Goal: Check status: Check status

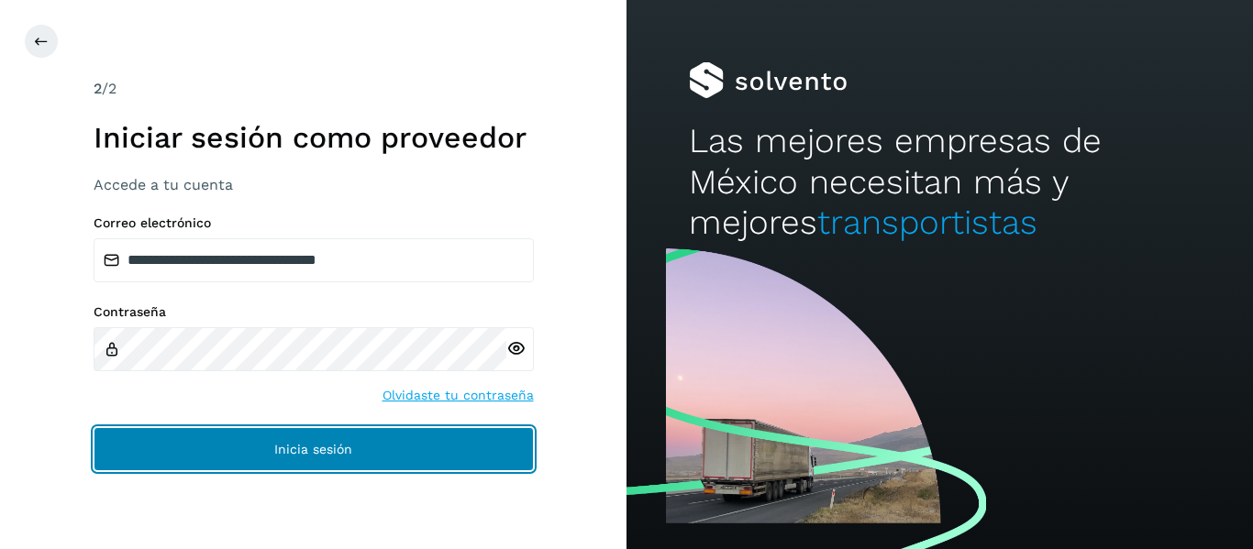
click at [213, 445] on button "Inicia sesión" at bounding box center [314, 449] width 440 height 44
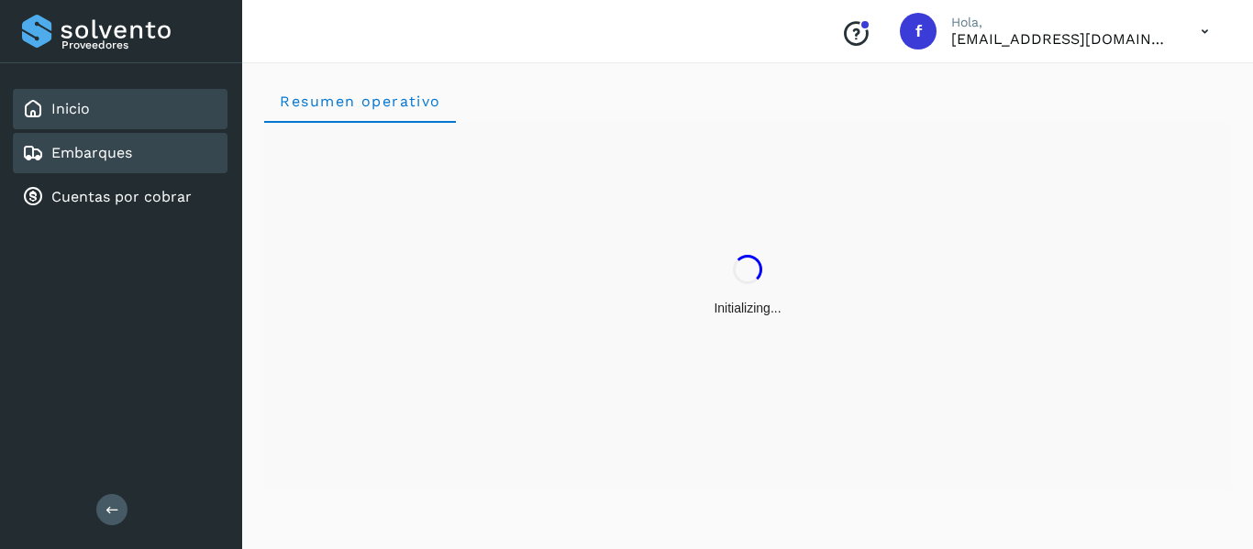
click at [137, 160] on div "Embarques" at bounding box center [120, 153] width 215 height 40
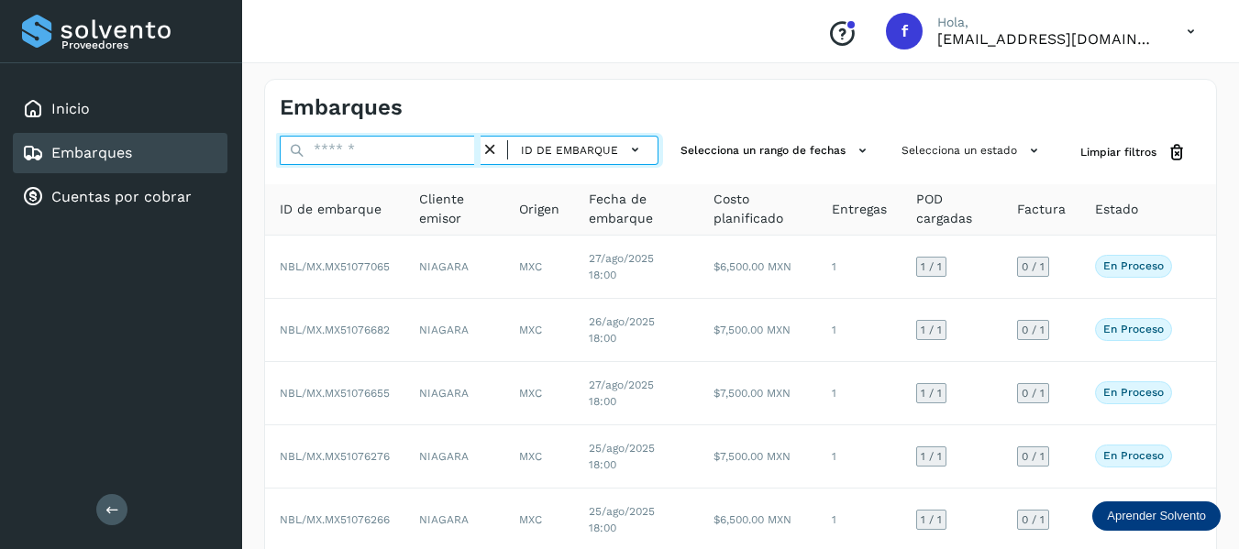
click at [399, 157] on input "text" at bounding box center [380, 150] width 201 height 29
paste input "**********"
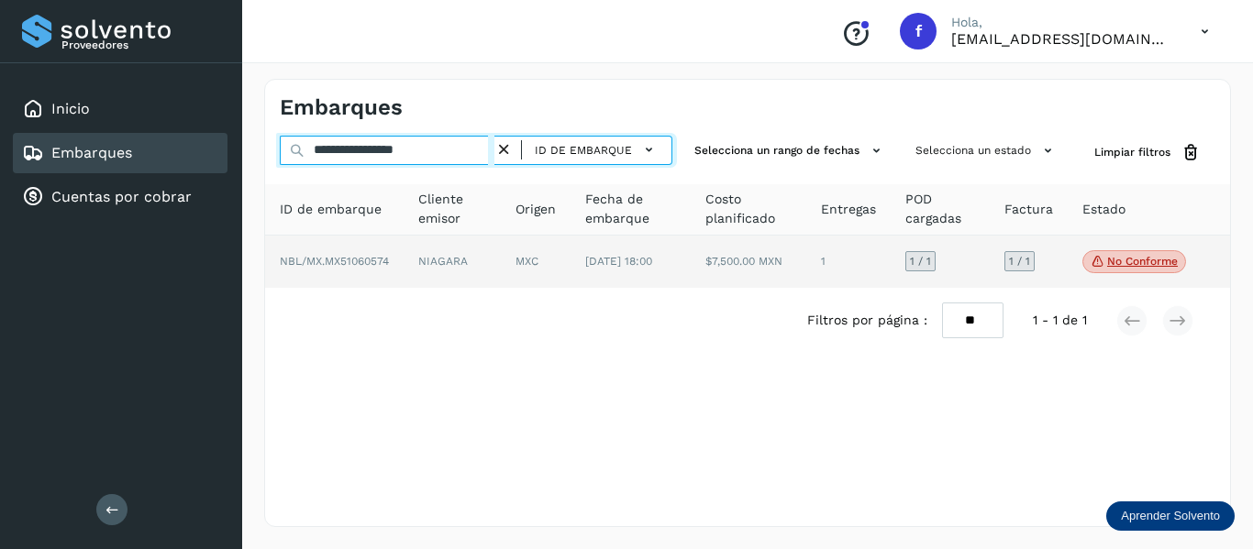
type input "**********"
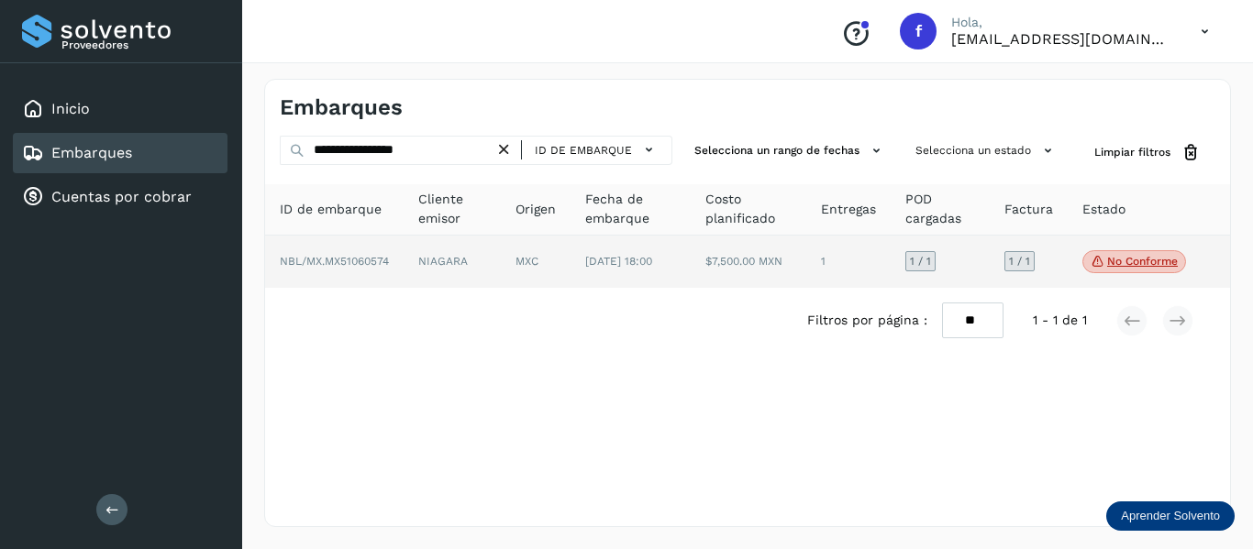
click at [1052, 262] on td "1 / 1" at bounding box center [1028, 262] width 78 height 53
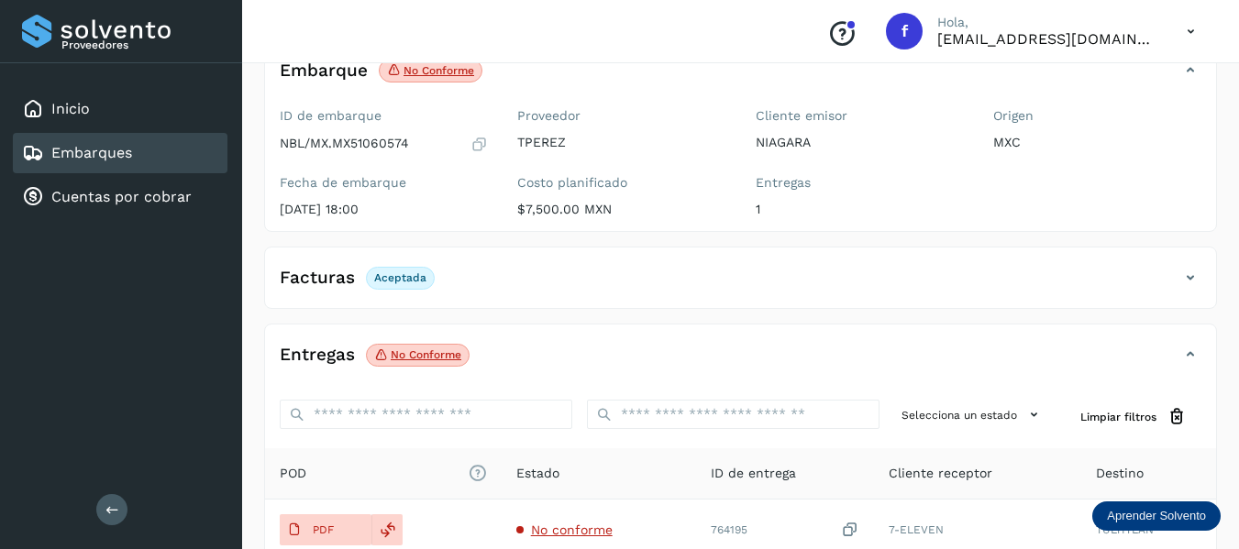
scroll to position [183, 0]
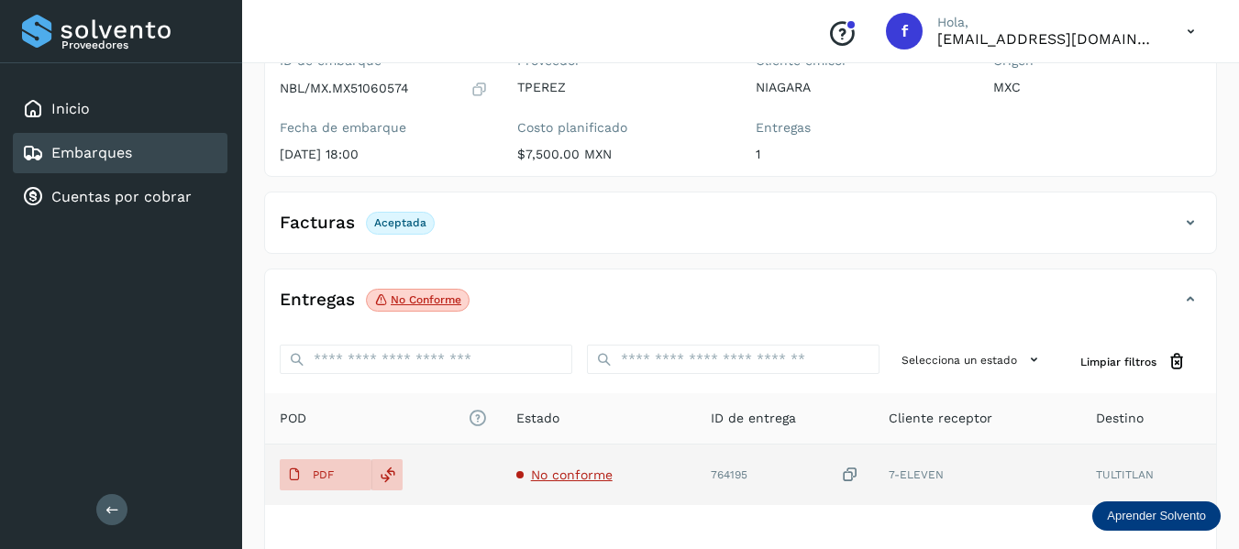
click at [555, 476] on span "No conforme" at bounding box center [572, 475] width 82 height 15
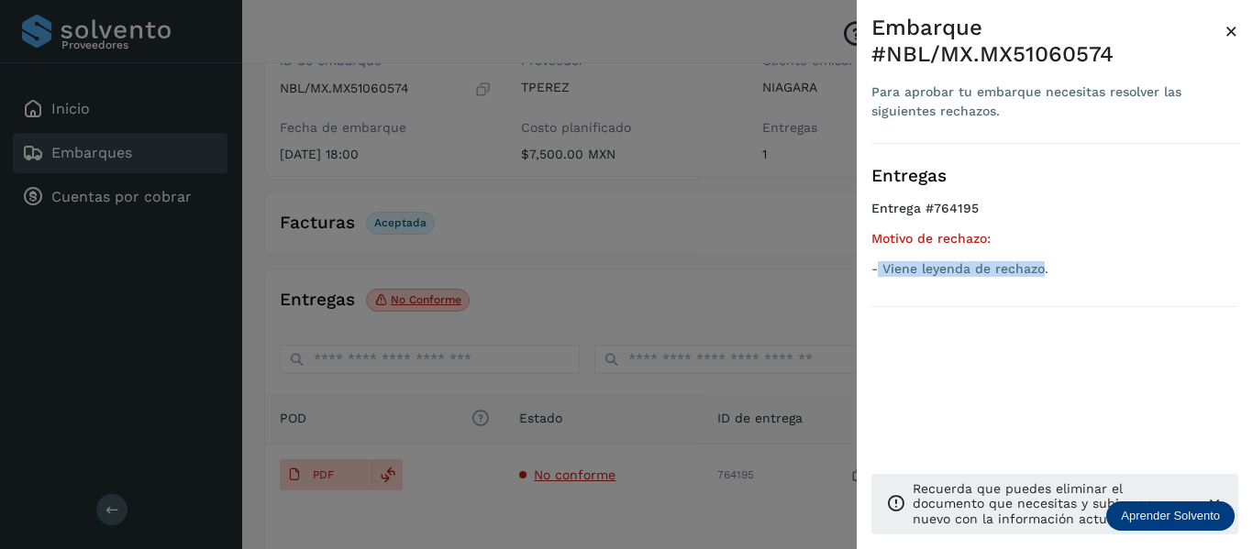
drag, startPoint x: 878, startPoint y: 266, endPoint x: 1043, endPoint y: 291, distance: 166.0
click at [1043, 291] on div "Entregas Entrega #764195 Motivo de rechazo: - Viene leyenda de rechazo." at bounding box center [1054, 225] width 367 height 163
copy p "Viene leyenda de rechazo"
click at [1235, 13] on div "Embarque #NBL/MX.MX51060574 Para aprobar tu embarque necesitas resolver las sig…" at bounding box center [1054, 289] width 396 height 579
click at [1228, 36] on span "×" at bounding box center [1231, 31] width 14 height 26
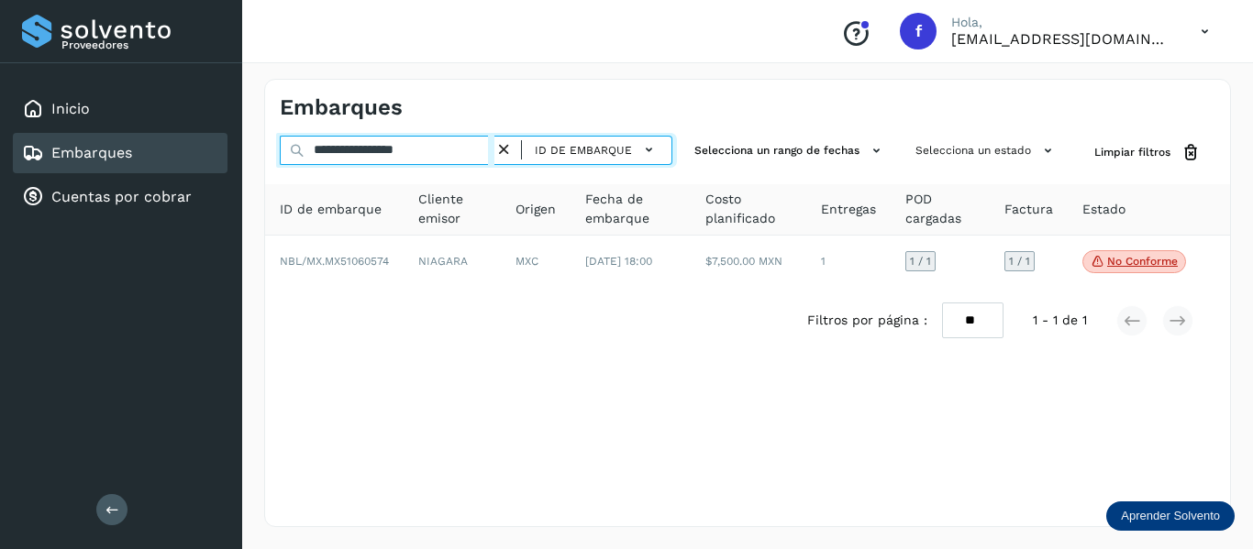
drag, startPoint x: 458, startPoint y: 154, endPoint x: 249, endPoint y: 208, distance: 215.9
click at [249, 208] on div "**********" at bounding box center [747, 303] width 1010 height 492
paste input "text"
type input "**********"
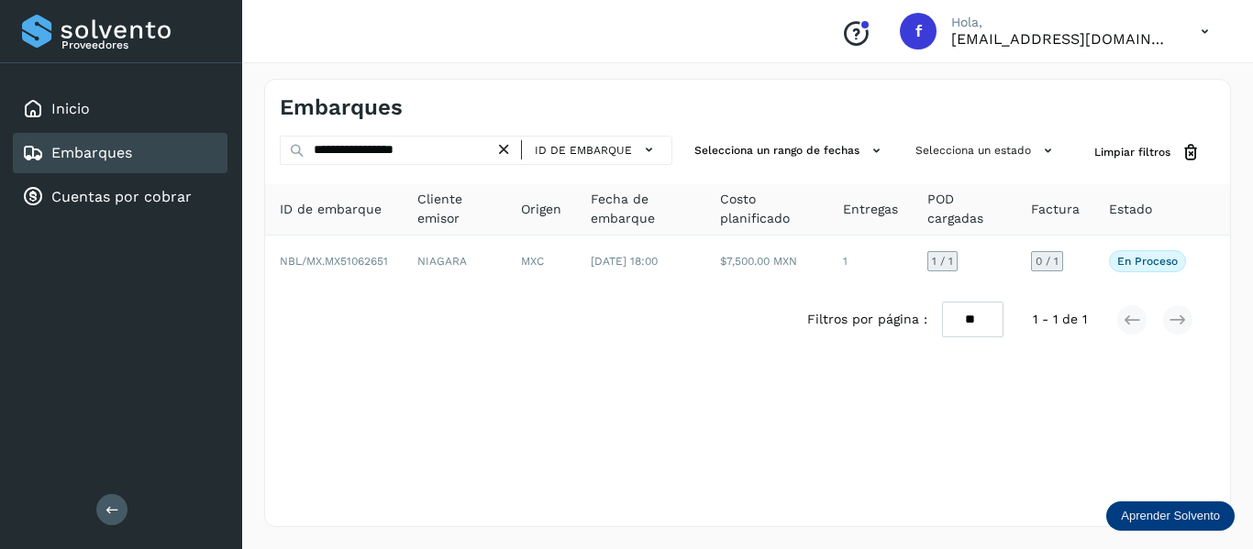
drag, startPoint x: 635, startPoint y: 380, endPoint x: 1098, endPoint y: 88, distance: 547.2
click at [1098, 88] on div "Embarques" at bounding box center [747, 100] width 965 height 41
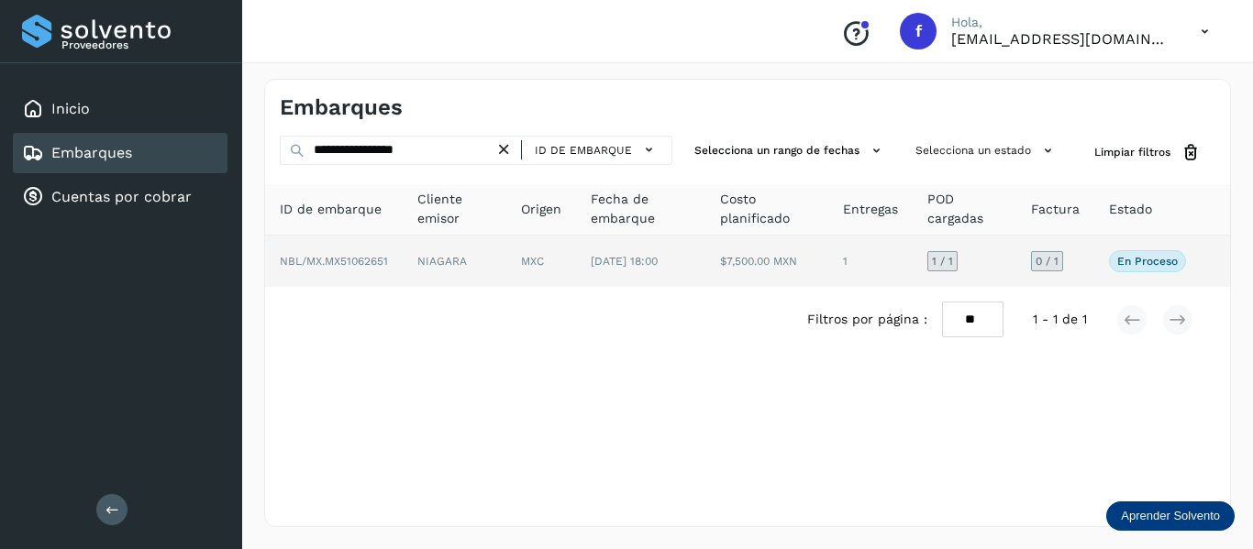
click at [1092, 270] on td "0 / 1" at bounding box center [1055, 261] width 78 height 51
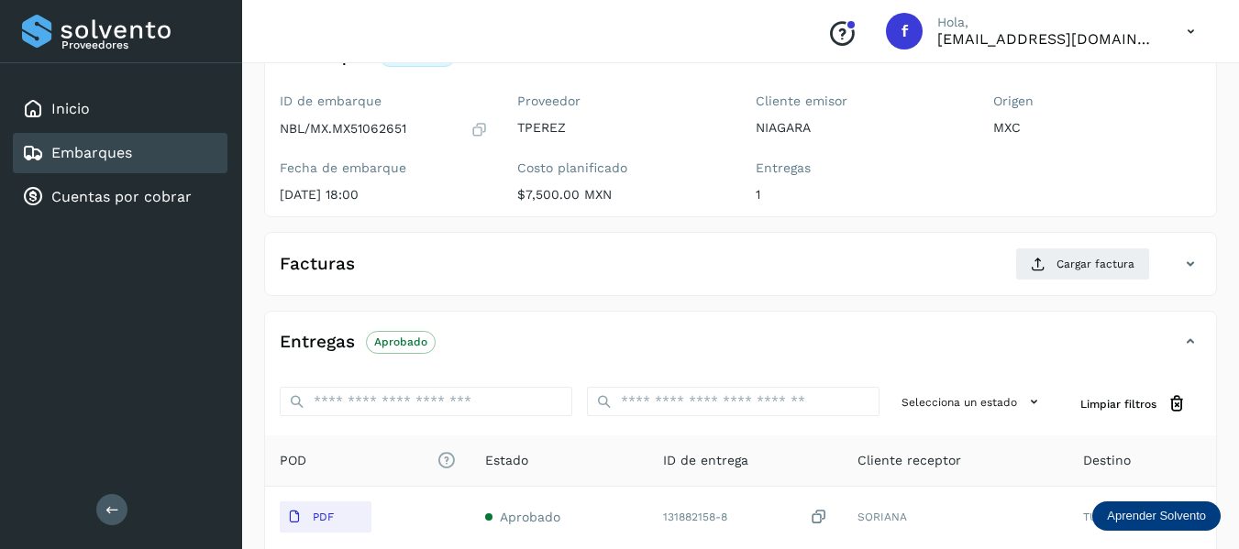
scroll to position [183, 0]
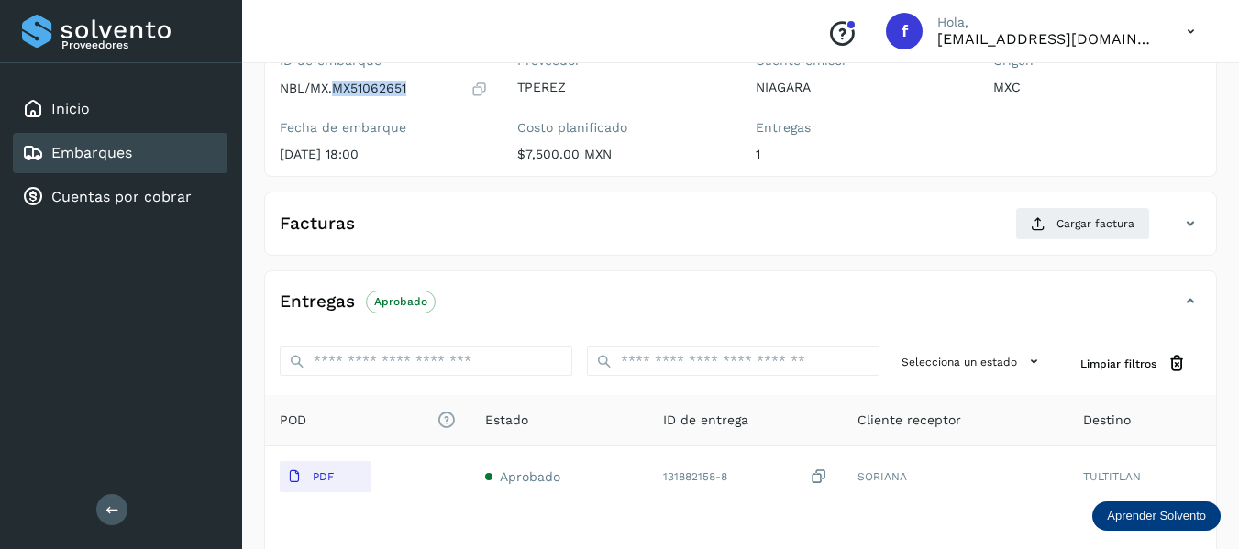
drag, startPoint x: 336, startPoint y: 83, endPoint x: 431, endPoint y: 87, distance: 95.4
click at [431, 87] on div "NBL/MX.MX51062651" at bounding box center [384, 89] width 208 height 18
copy p "MX51062651"
